Goal: Task Accomplishment & Management: Use online tool/utility

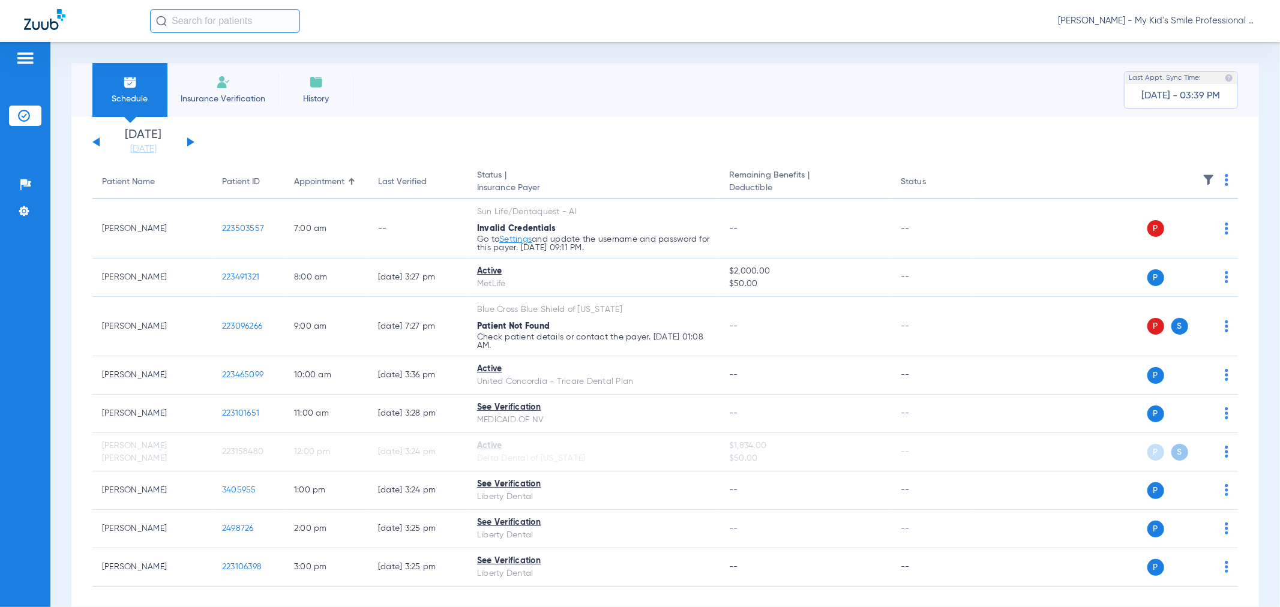
click at [195, 139] on app-single-date-navigator "[DATE] [DATE] [DATE] [DATE] [DATE] [DATE] [DATE] [DATE] [DATE] [DATE] [DATE] [D…" at bounding box center [664, 142] width 1145 height 26
click at [191, 141] on button at bounding box center [190, 141] width 7 height 9
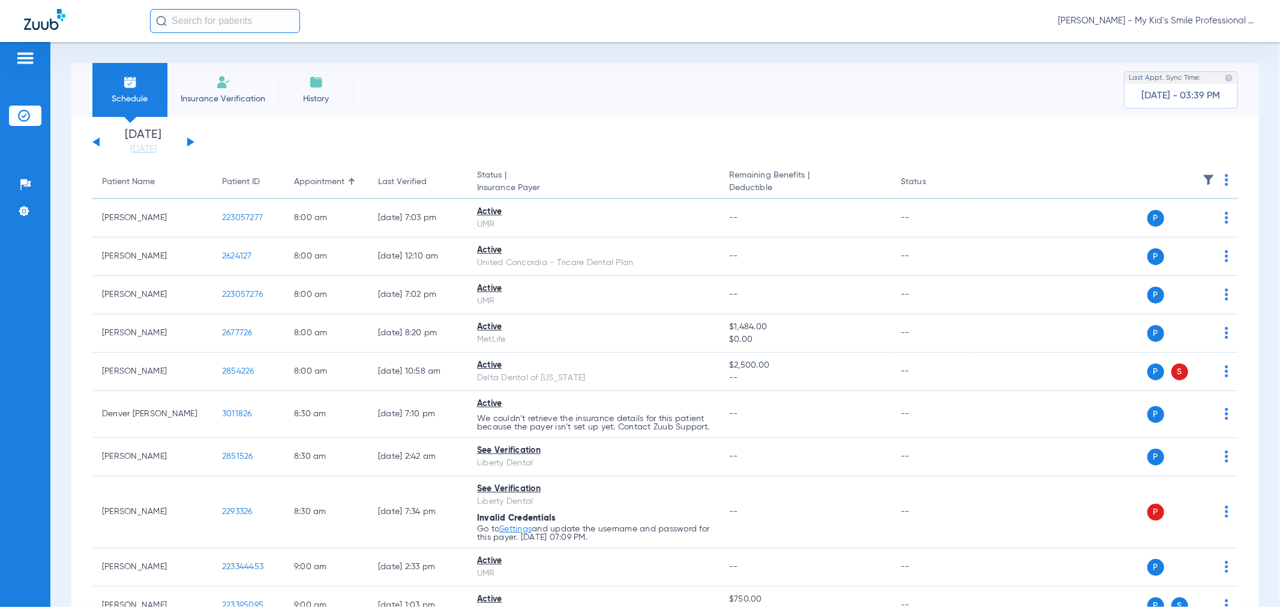
click at [1225, 184] on img at bounding box center [1227, 180] width 4 height 12
click at [1186, 230] on span "Verify All" at bounding box center [1170, 227] width 75 height 8
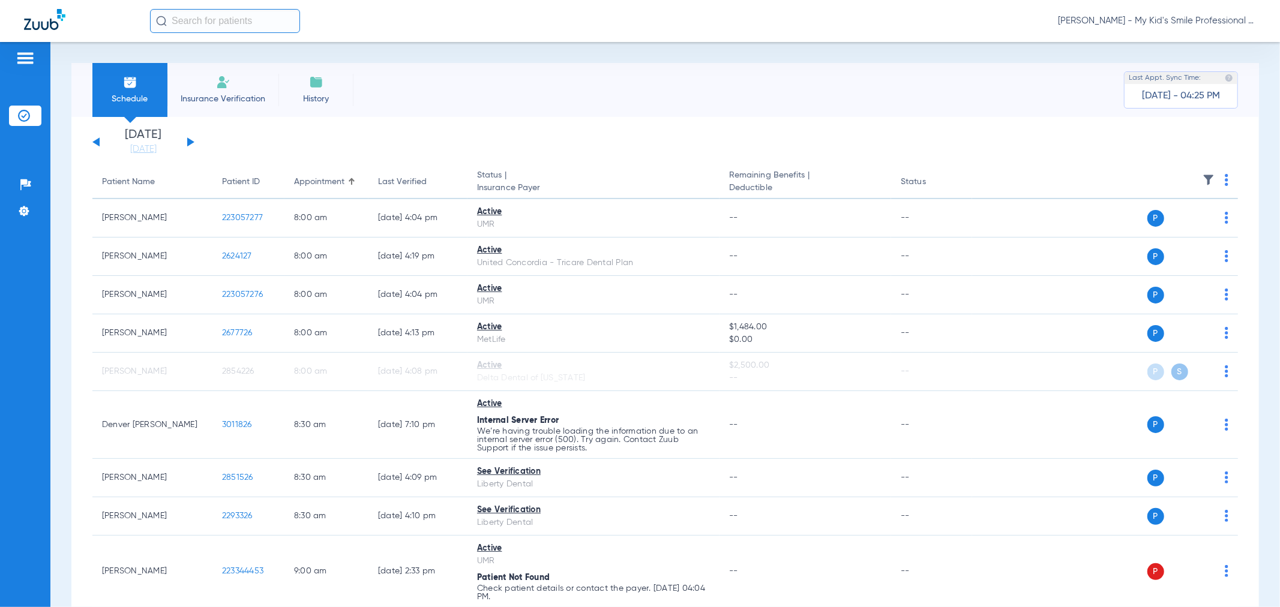
click at [194, 139] on app-single-date-navigator "[DATE] [DATE] [DATE] [DATE] [DATE] [DATE] [DATE] [DATE] [DATE] [DATE] [DATE] [D…" at bounding box center [664, 142] width 1145 height 26
click at [190, 141] on button at bounding box center [190, 141] width 7 height 9
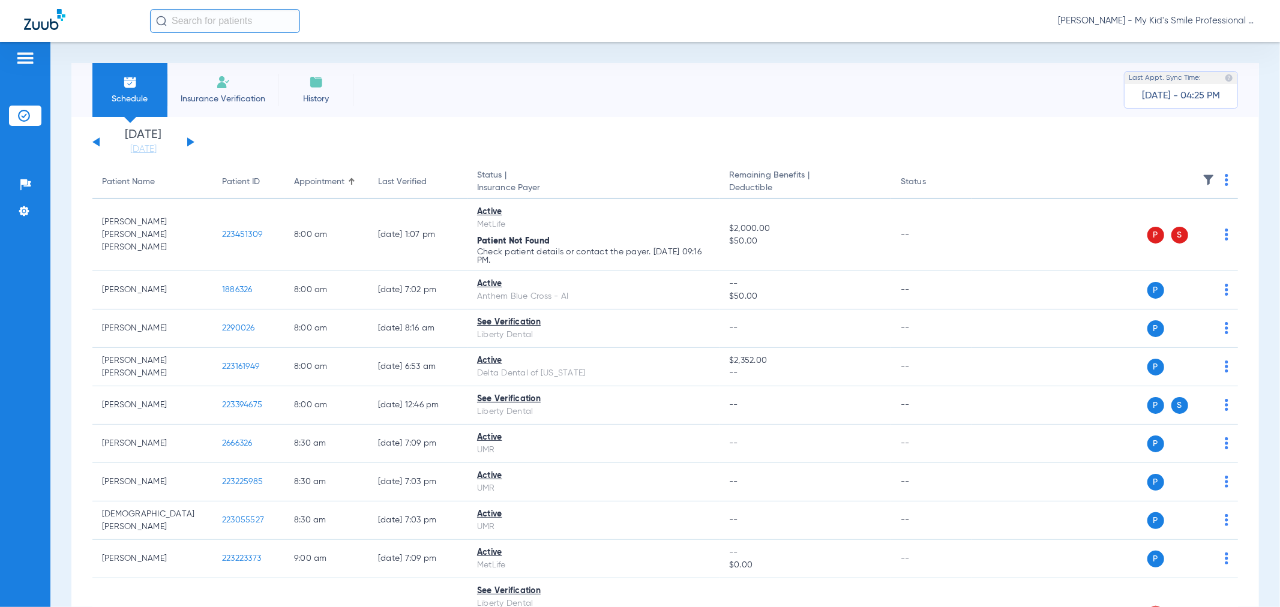
click at [1225, 180] on img at bounding box center [1227, 180] width 4 height 12
click at [1196, 230] on span "Verify All" at bounding box center [1170, 227] width 75 height 8
